Goal: Information Seeking & Learning: Understand process/instructions

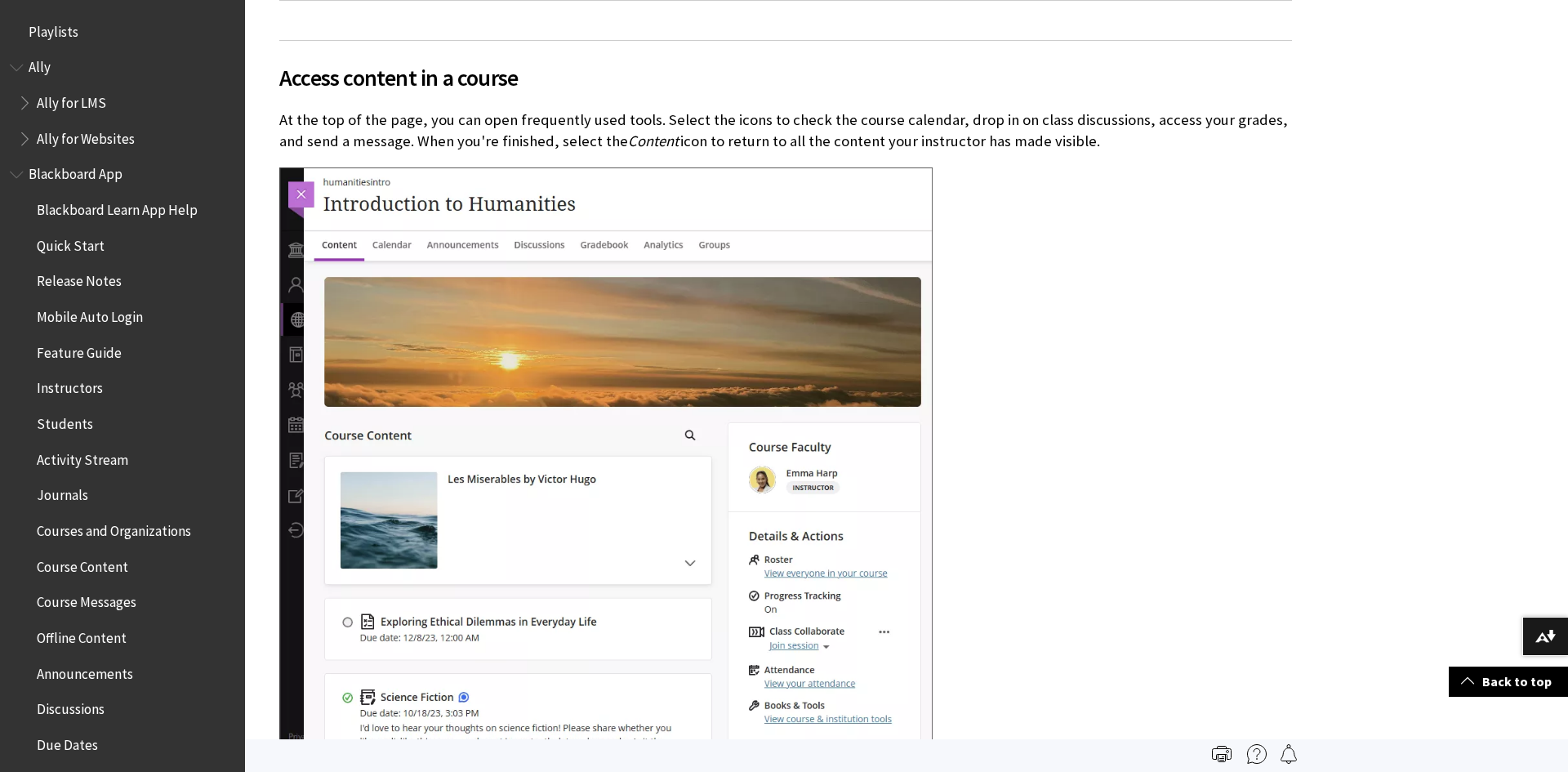
scroll to position [2334, 0]
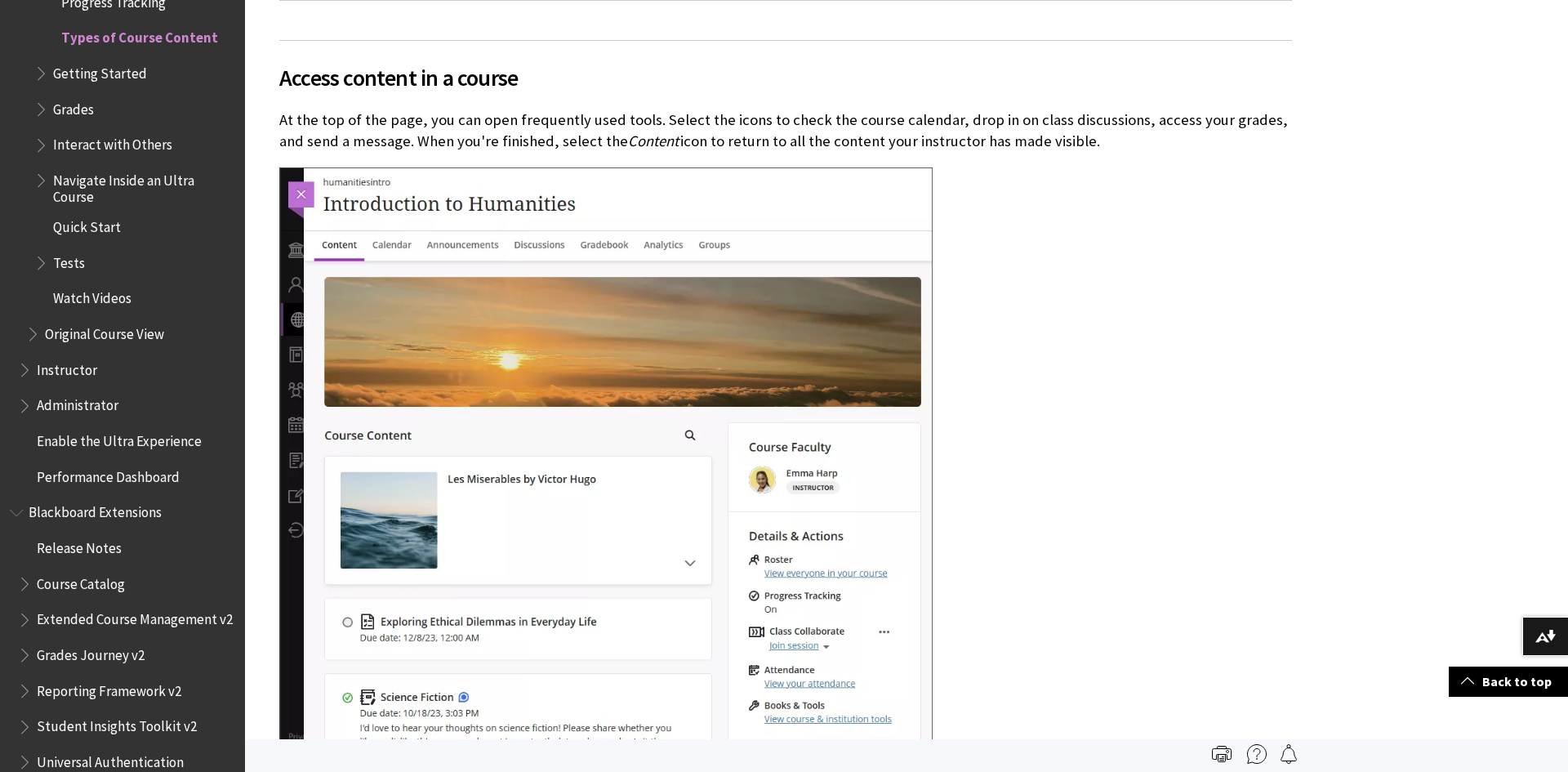
click at [78, 362] on span "Instructor" at bounding box center [67, 367] width 61 height 22
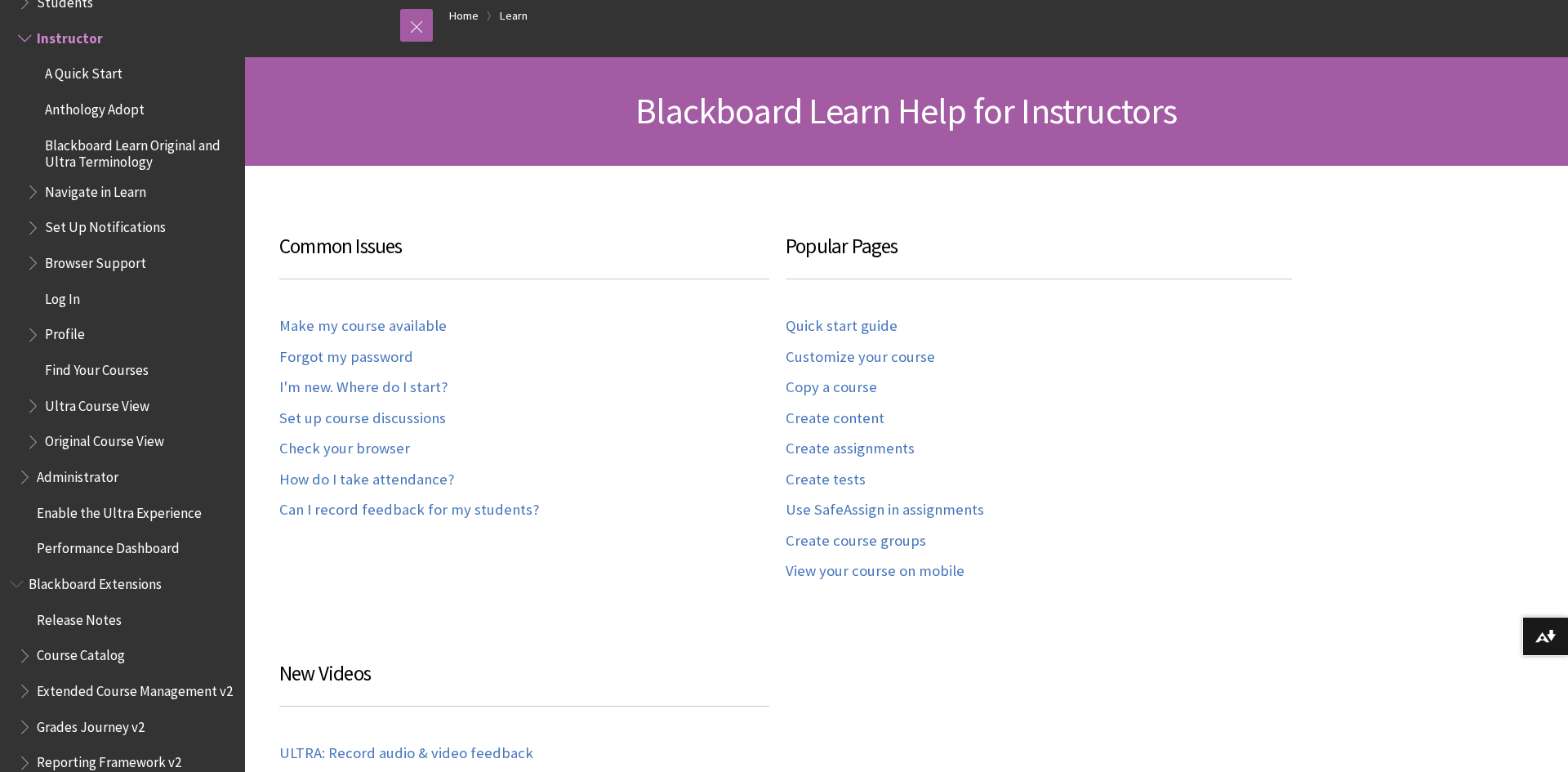
scroll to position [192, 0]
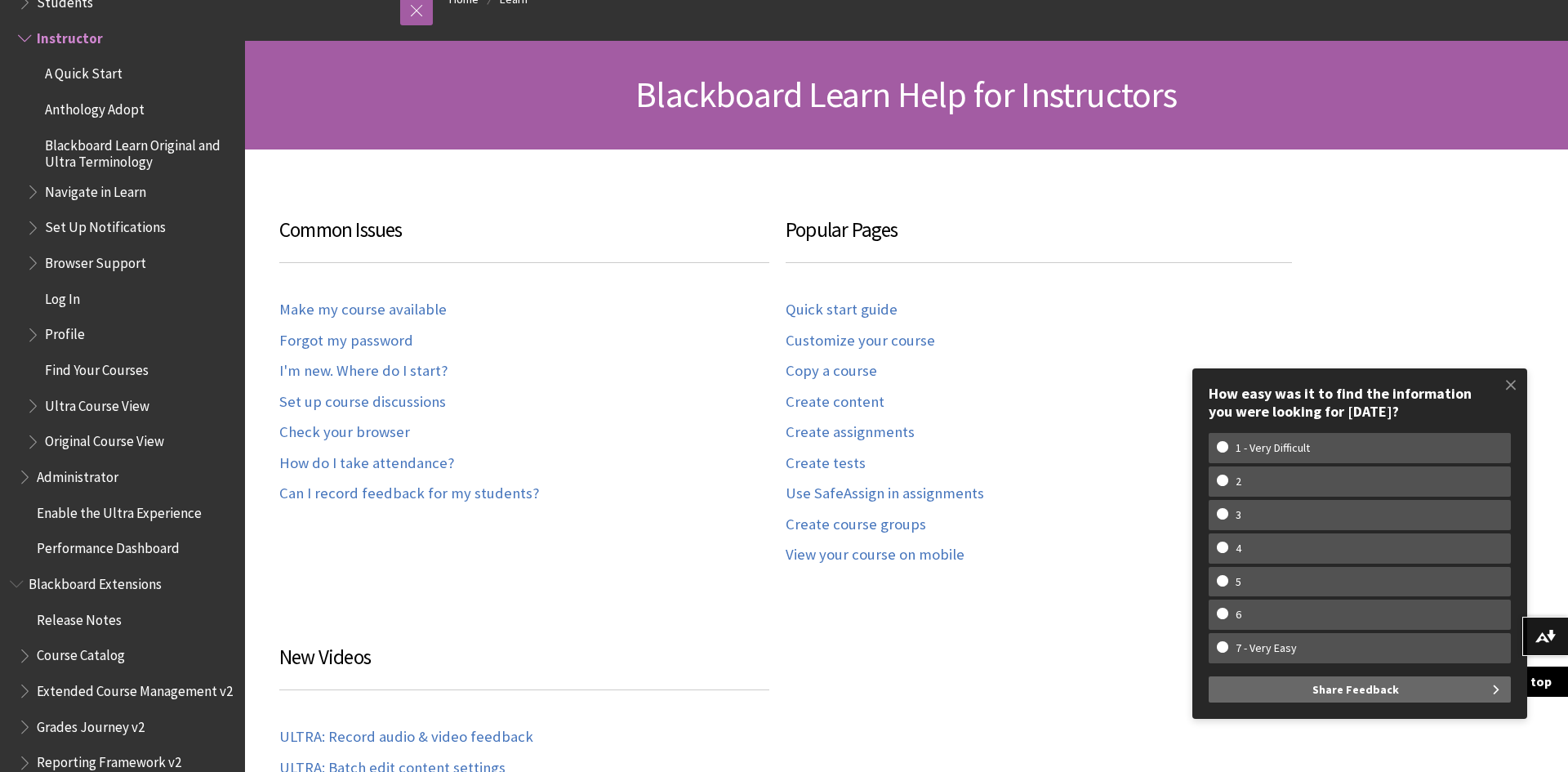
click at [65, 3] on span "Students" at bounding box center [65, -1] width 57 height 22
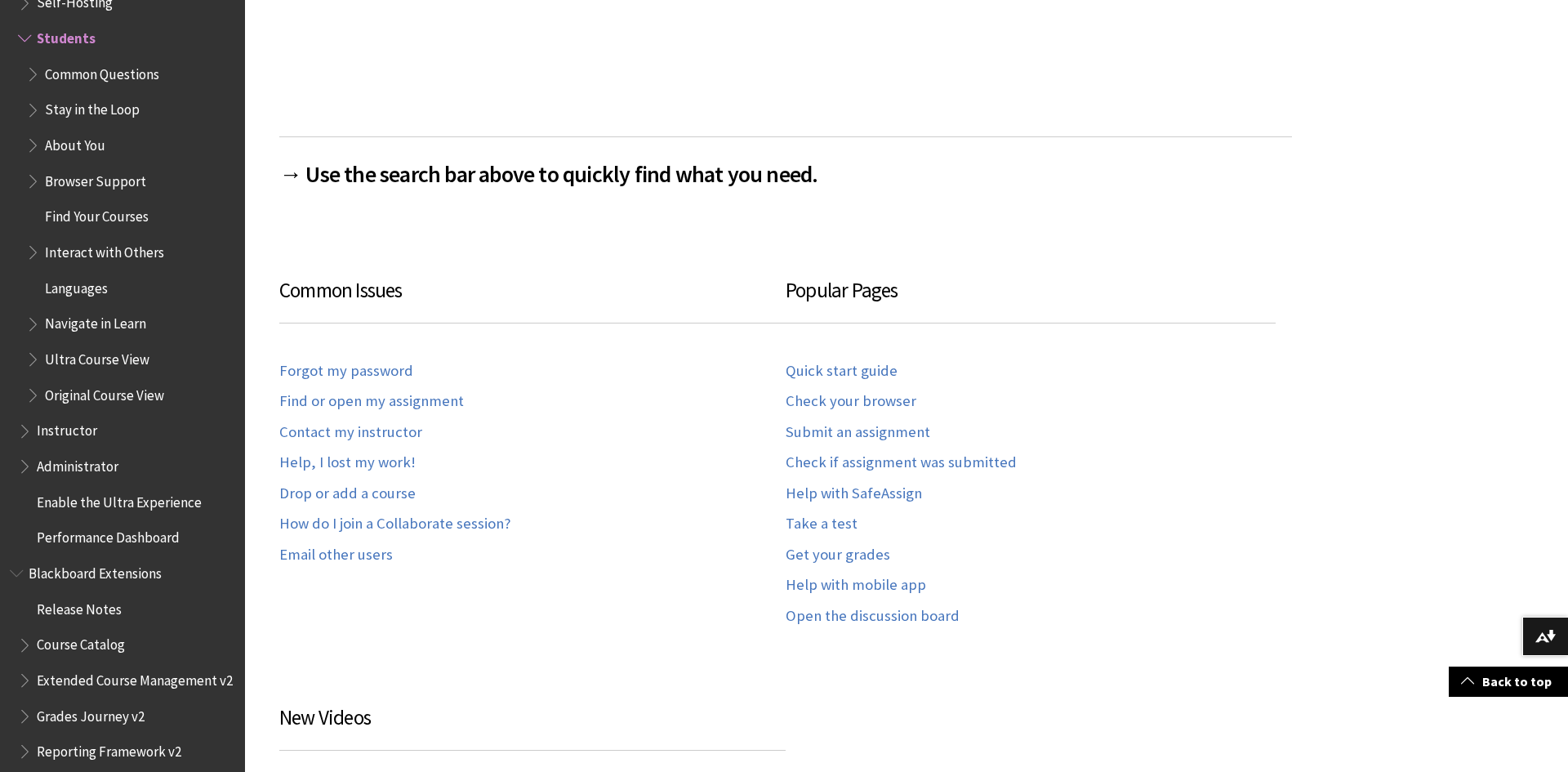
scroll to position [925, 0]
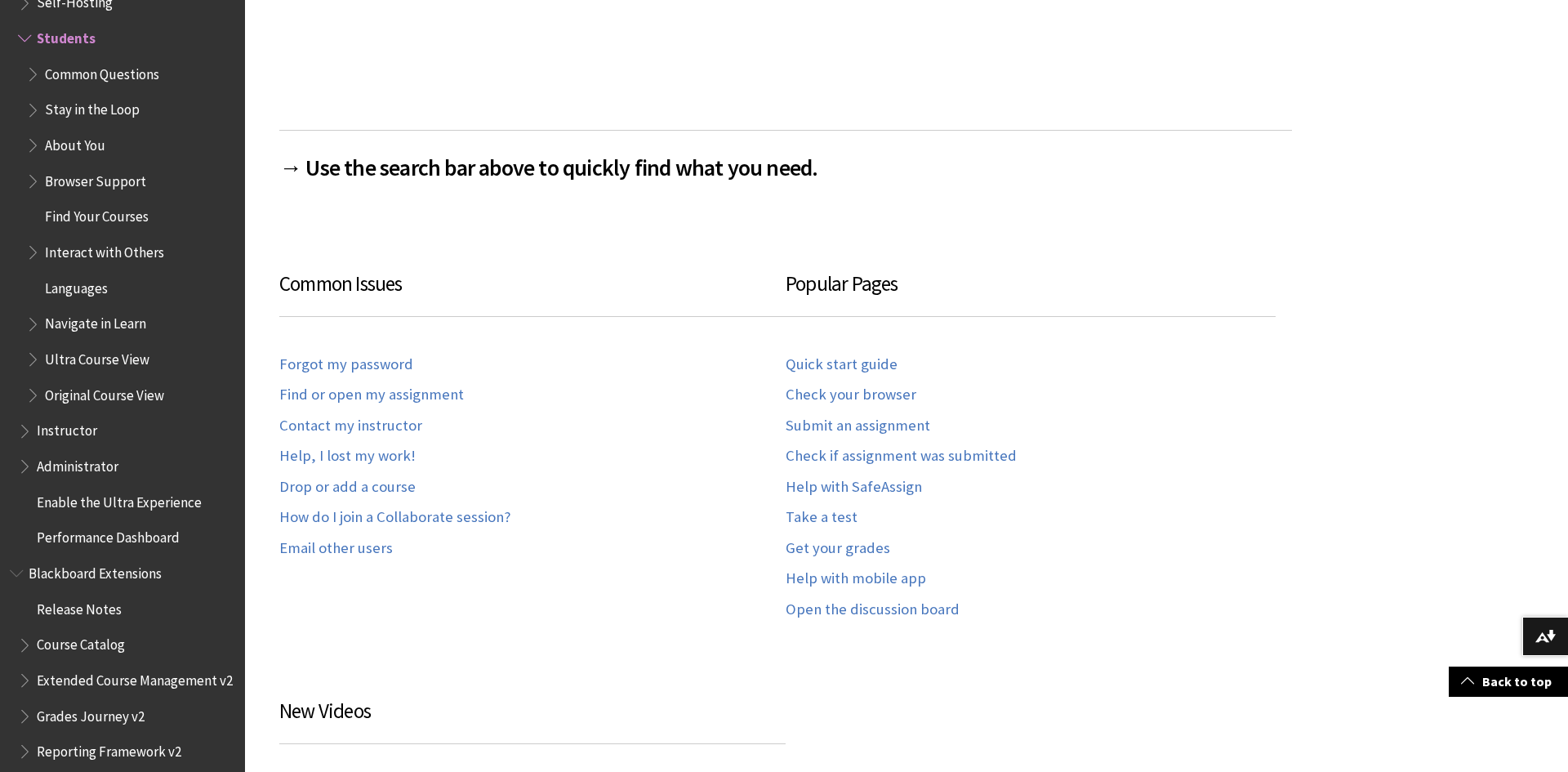
click at [397, 599] on div "Common Issues Forgot my password Find or open my assignment Contact my instruct…" at bounding box center [533, 449] width 507 height 362
click at [373, 429] on link "Contact my instructor" at bounding box center [350, 426] width 143 height 19
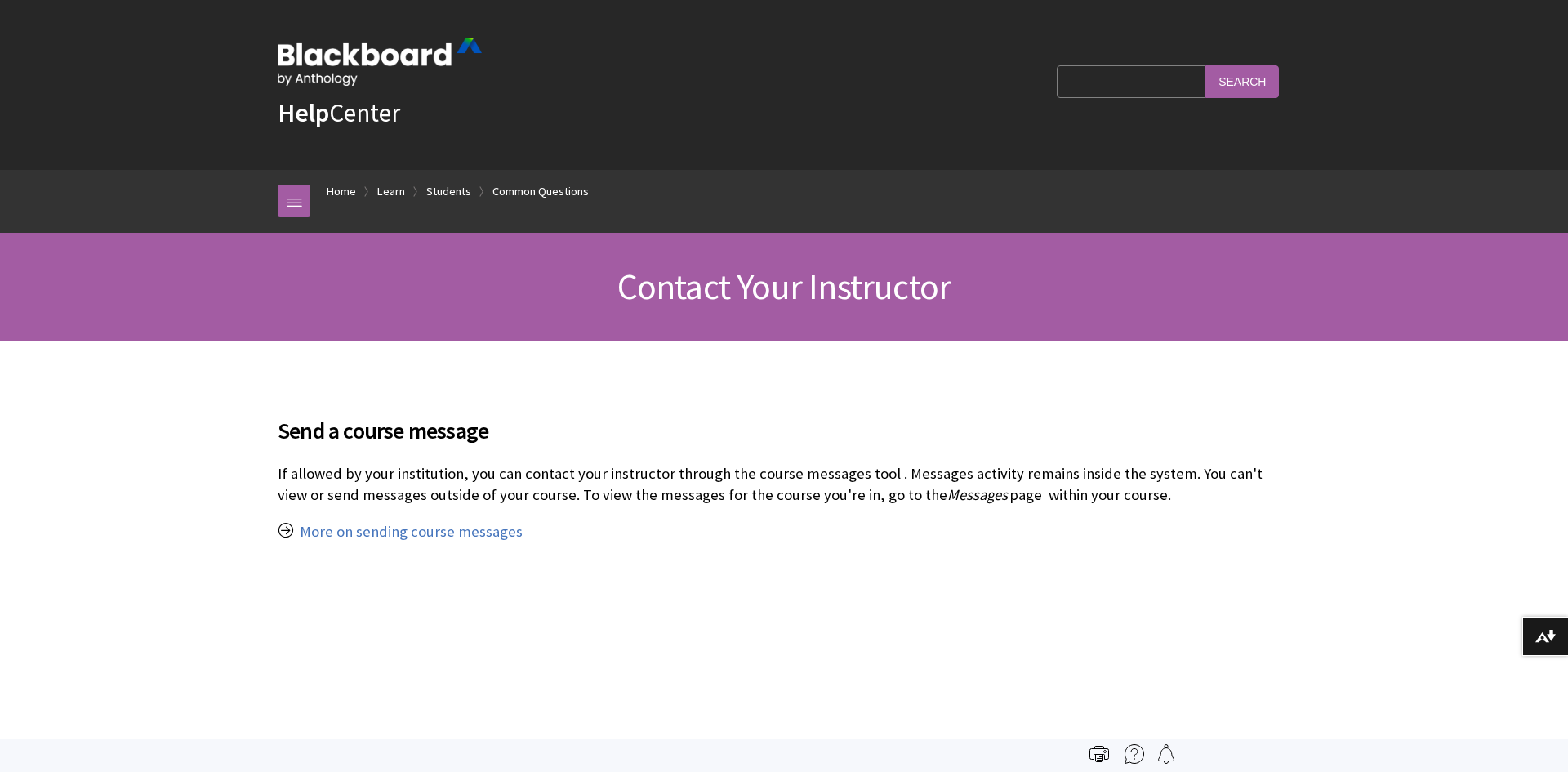
scroll to position [1646, 0]
